Goal: Task Accomplishment & Management: Use online tool/utility

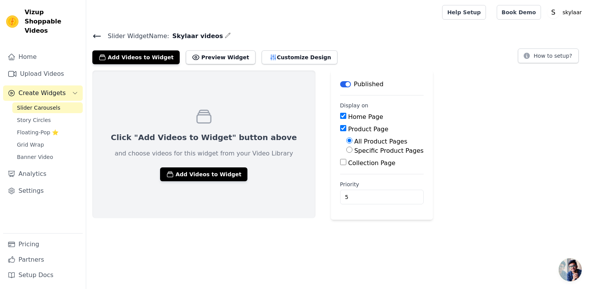
click at [145, 56] on button "Add Videos to Widget" at bounding box center [135, 57] width 87 height 14
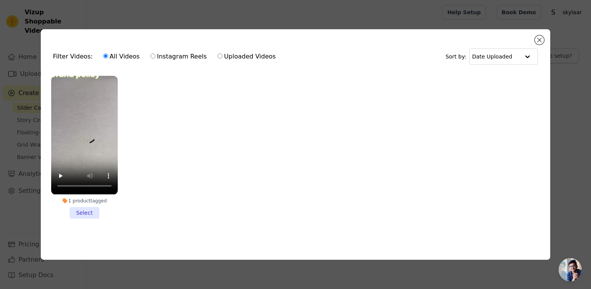
click at [94, 212] on li "1 product tagged Select" at bounding box center [84, 147] width 67 height 142
click at [0, 0] on input "1 product tagged Select" at bounding box center [0, 0] width 0 height 0
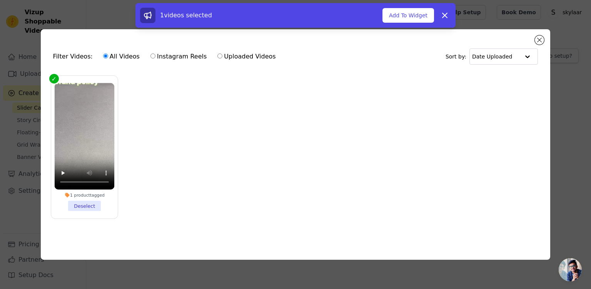
click at [95, 204] on li "1 product tagged Deselect" at bounding box center [84, 147] width 60 height 128
click at [0, 0] on input "1 product tagged Deselect" at bounding box center [0, 0] width 0 height 0
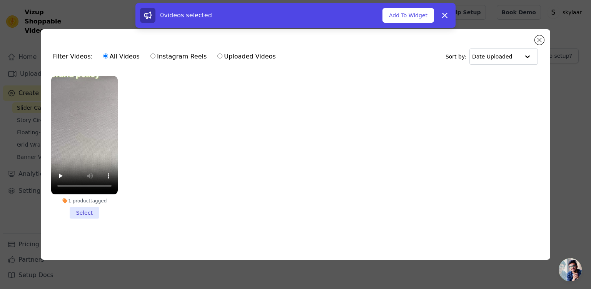
click at [96, 210] on li "1 product tagged Select" at bounding box center [84, 147] width 67 height 142
click at [0, 0] on input "1 product tagged Select" at bounding box center [0, 0] width 0 height 0
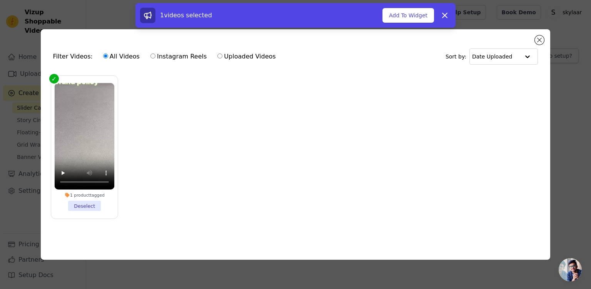
click at [89, 197] on li "1 product tagged Deselect" at bounding box center [84, 147] width 60 height 128
click at [0, 0] on input "1 product tagged Deselect" at bounding box center [0, 0] width 0 height 0
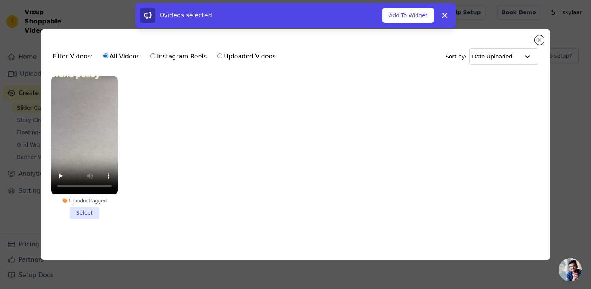
click at [94, 200] on div "1 product tagged" at bounding box center [84, 201] width 67 height 6
click at [0, 0] on input "1 product tagged Select" at bounding box center [0, 0] width 0 height 0
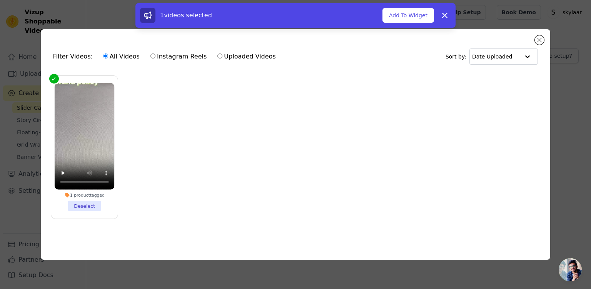
click at [157, 140] on ul "1 product tagged Deselect" at bounding box center [295, 153] width 497 height 163
click at [413, 17] on button "Add To Widget" at bounding box center [408, 15] width 52 height 15
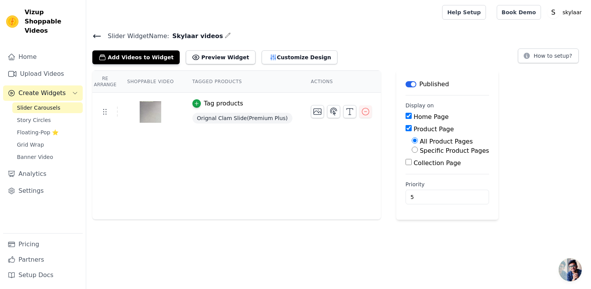
click at [313, 109] on icon "button" at bounding box center [317, 112] width 8 height 6
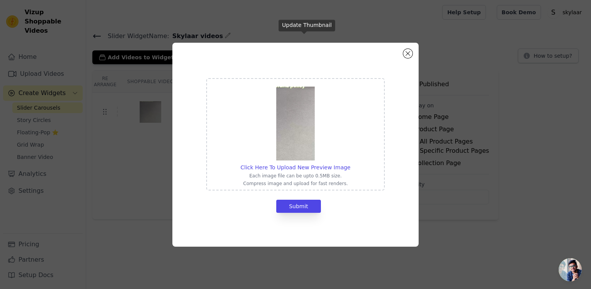
click at [305, 132] on img at bounding box center [295, 124] width 38 height 74
click at [350, 163] on input "Click Here To Upload New Preview Image Each image file can be upto 0.5MB size. …" at bounding box center [350, 163] width 0 height 0
click at [314, 210] on button "Submit" at bounding box center [298, 206] width 45 height 13
click at [306, 207] on button "Submit" at bounding box center [298, 206] width 45 height 13
click at [408, 53] on button "Close modal" at bounding box center [407, 53] width 9 height 9
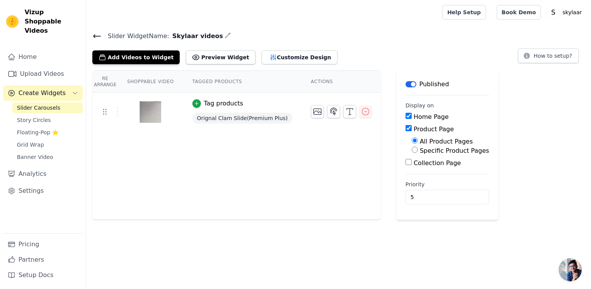
click at [152, 77] on th "Shoppable Video" at bounding box center [150, 82] width 65 height 22
click at [162, 80] on th "Shoppable Video" at bounding box center [150, 82] width 65 height 22
click at [220, 78] on th "Tagged Products" at bounding box center [242, 82] width 118 height 22
click at [195, 103] on icon "button" at bounding box center [196, 103] width 3 height 3
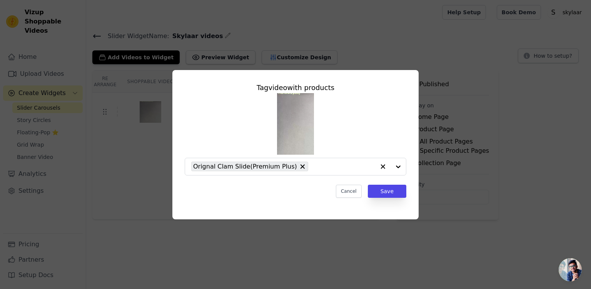
click at [326, 170] on input "text" at bounding box center [343, 166] width 63 height 9
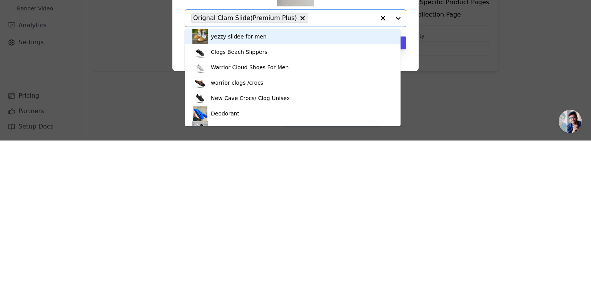
click at [250, 263] on div "Deodorant" at bounding box center [292, 261] width 200 height 15
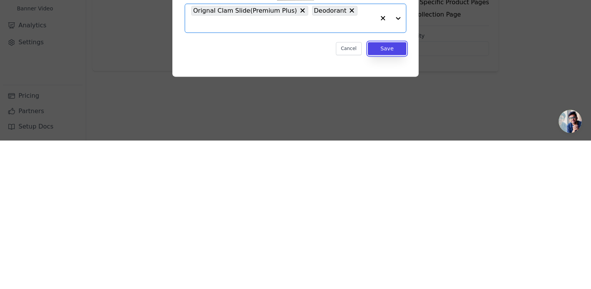
click at [388, 193] on button "Save" at bounding box center [387, 196] width 38 height 13
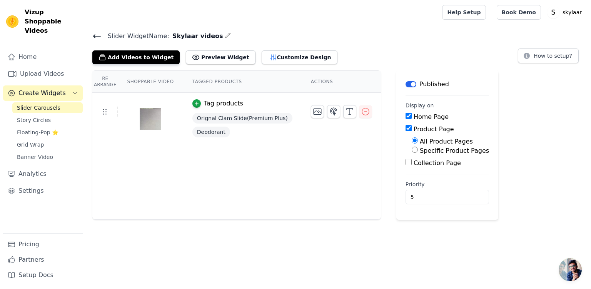
click at [194, 105] on icon "button" at bounding box center [196, 103] width 5 height 5
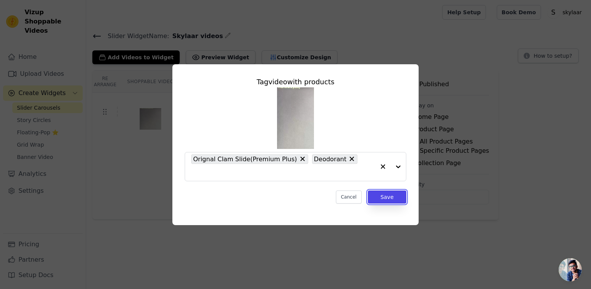
click at [394, 197] on button "Save" at bounding box center [387, 196] width 38 height 13
click at [396, 192] on div "Re Arrange Shoppable Video Tagged Products Actions Tag video with products Orig…" at bounding box center [338, 144] width 505 height 149
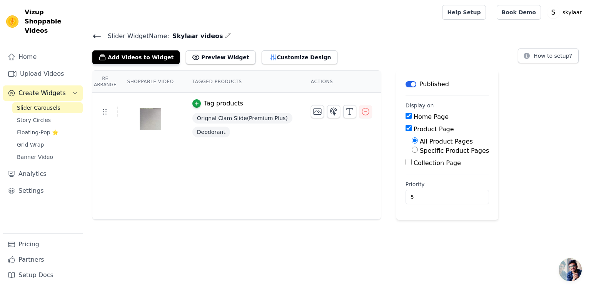
click at [405, 162] on input "Collection Page" at bounding box center [408, 162] width 6 height 6
checkbox input "true"
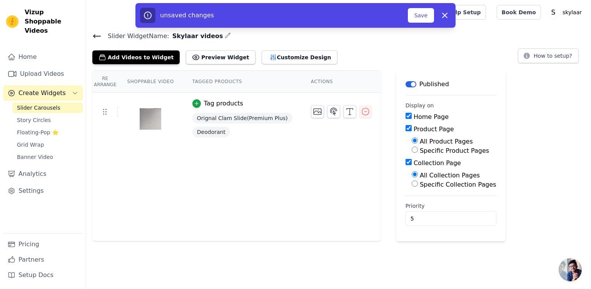
click at [525, 100] on div "Re Arrange Shoppable Video Tagged Products Actions Tag products Orignal Clam Sl…" at bounding box center [338, 155] width 505 height 171
click at [419, 14] on button "Save" at bounding box center [421, 15] width 26 height 15
click at [420, 16] on button "Save" at bounding box center [421, 15] width 26 height 15
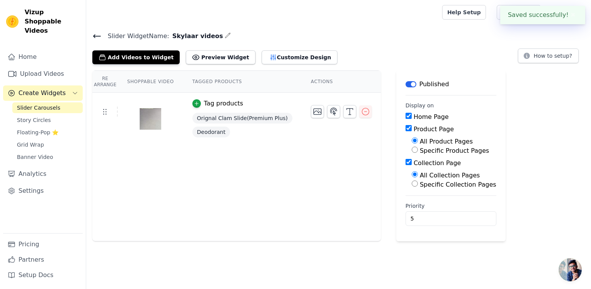
click at [416, 18] on div at bounding box center [262, 12] width 340 height 25
click at [190, 38] on span "Skylaar videos" at bounding box center [196, 36] width 54 height 9
click at [225, 35] on icon "button" at bounding box center [228, 35] width 6 height 6
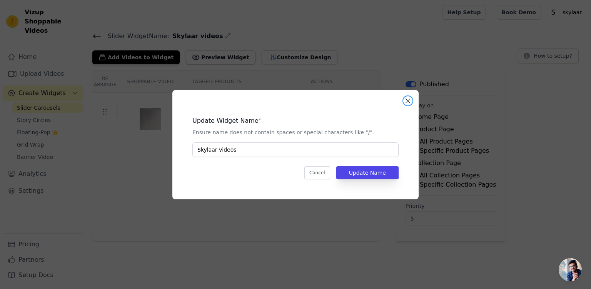
click at [408, 101] on button "Close modal" at bounding box center [407, 100] width 9 height 9
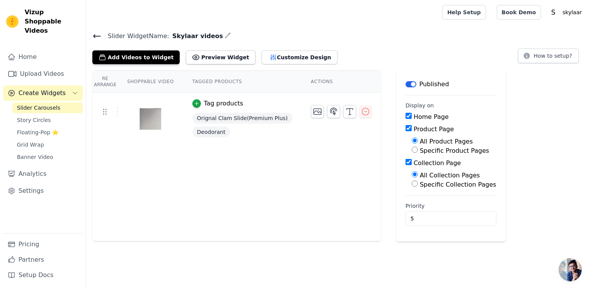
click at [96, 38] on icon at bounding box center [96, 36] width 9 height 9
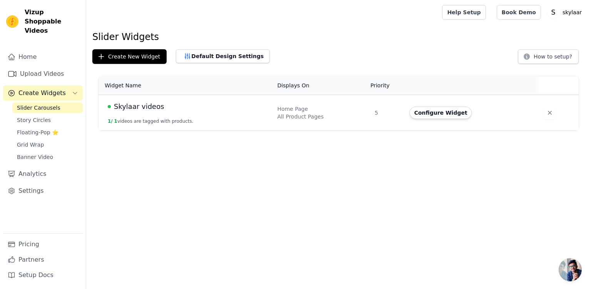
click at [441, 111] on button "Configure Widget" at bounding box center [440, 113] width 62 height 12
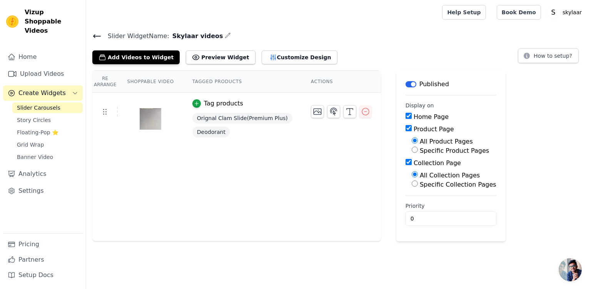
click at [98, 35] on icon at bounding box center [96, 36] width 7 height 3
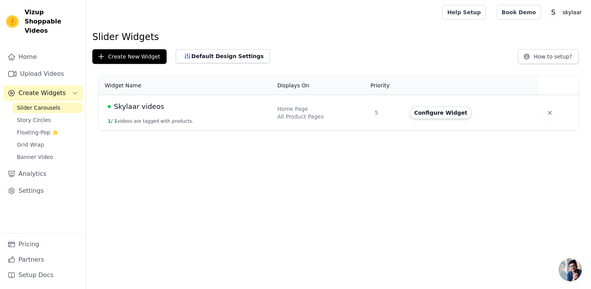
click at [434, 113] on button "Configure Widget" at bounding box center [440, 113] width 62 height 12
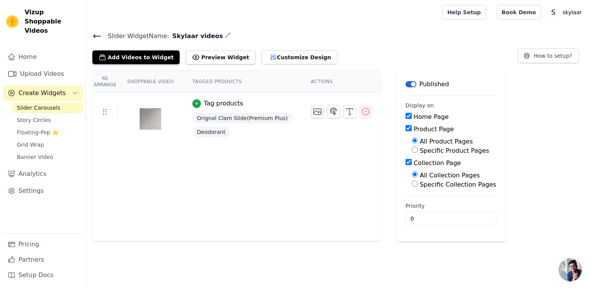
click at [51, 115] on link "Story Circles" at bounding box center [47, 120] width 70 height 11
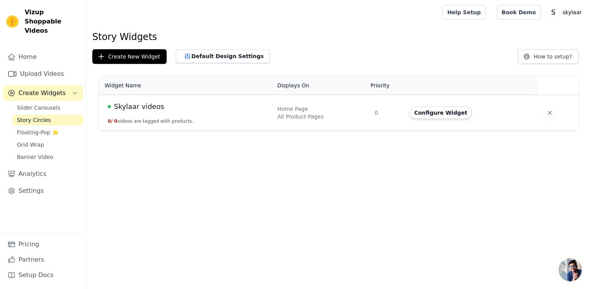
click at [44, 139] on link "Grid Wrap" at bounding box center [47, 144] width 70 height 11
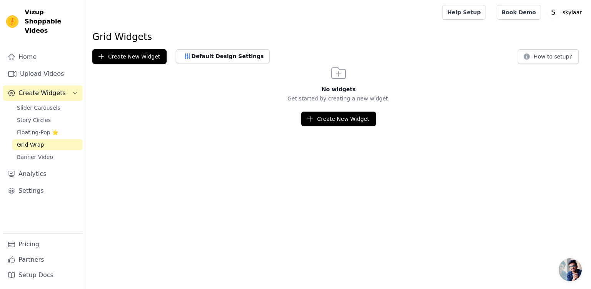
click at [46, 128] on span "Floating-Pop ⭐" at bounding box center [38, 132] width 42 height 8
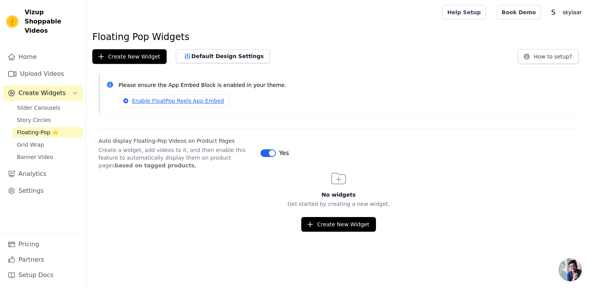
click at [54, 115] on link "Story Circles" at bounding box center [47, 120] width 70 height 11
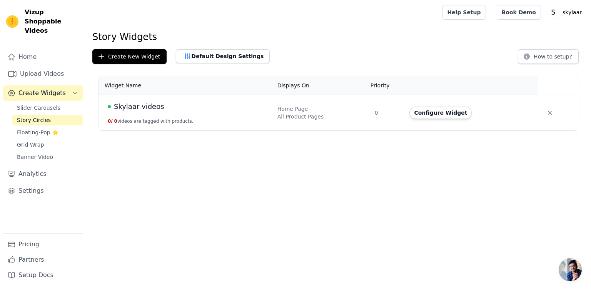
click at [438, 110] on button "Configure Widget" at bounding box center [440, 113] width 62 height 12
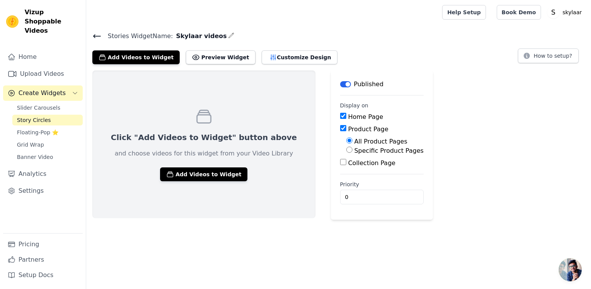
click at [205, 179] on button "Add Videos to Widget" at bounding box center [203, 174] width 87 height 14
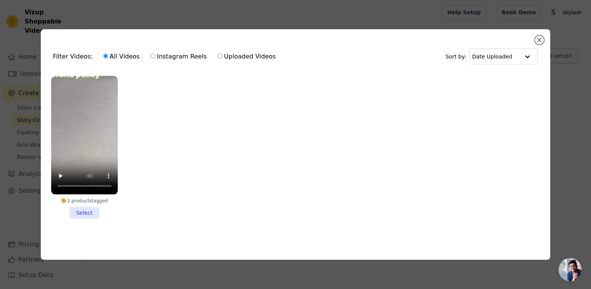
click at [89, 213] on li "2 products tagged Select" at bounding box center [84, 147] width 67 height 142
click at [0, 0] on input "2 products tagged Select" at bounding box center [0, 0] width 0 height 0
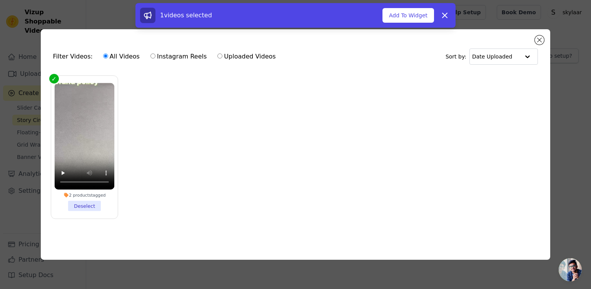
click at [406, 10] on button "Add To Widget" at bounding box center [408, 15] width 52 height 15
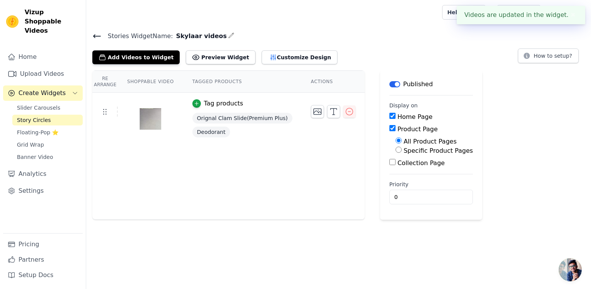
click at [97, 35] on icon at bounding box center [96, 36] width 7 height 3
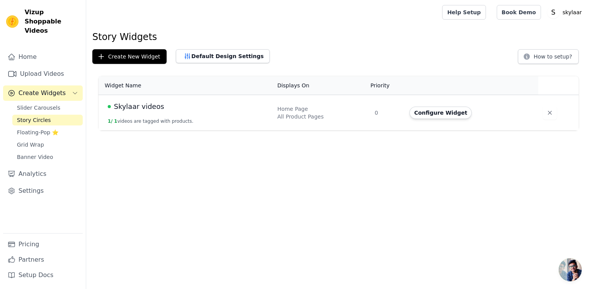
click at [48, 140] on link "Grid Wrap" at bounding box center [47, 144] width 70 height 11
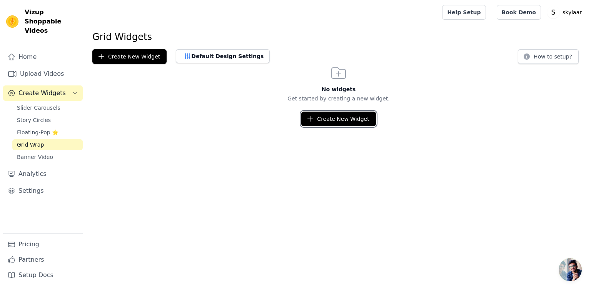
click at [348, 120] on button "Create New Widget" at bounding box center [338, 119] width 74 height 15
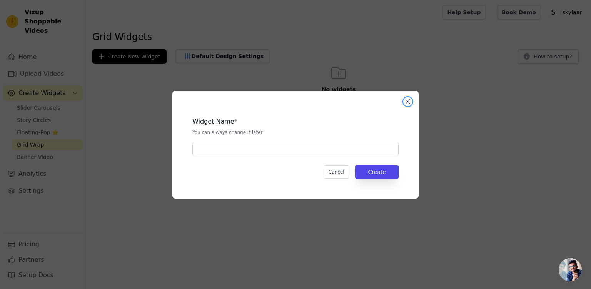
click at [408, 102] on button "Close modal" at bounding box center [407, 101] width 9 height 9
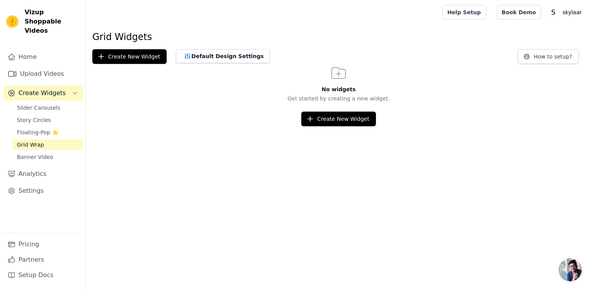
click at [48, 183] on link "Settings" at bounding box center [43, 190] width 80 height 15
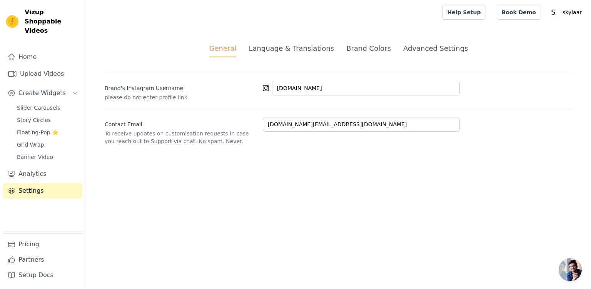
click at [363, 52] on div "Brand Colors" at bounding box center [368, 48] width 45 height 10
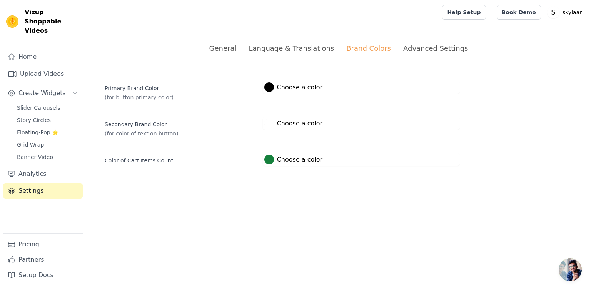
click at [531, 48] on ul "General Language & Translations Brand Colors Advanced Settings" at bounding box center [339, 50] width 468 height 14
click at [35, 49] on link "Home" at bounding box center [43, 56] width 80 height 15
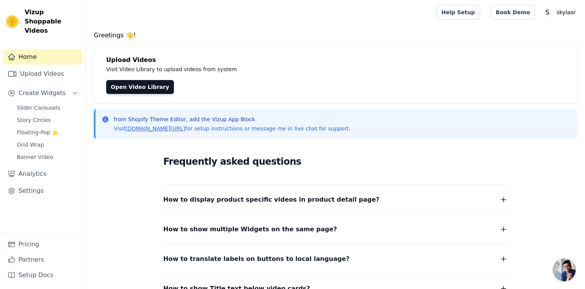
click at [53, 66] on link "Upload Videos" at bounding box center [43, 73] width 80 height 15
